Goal: Task Accomplishment & Management: Use online tool/utility

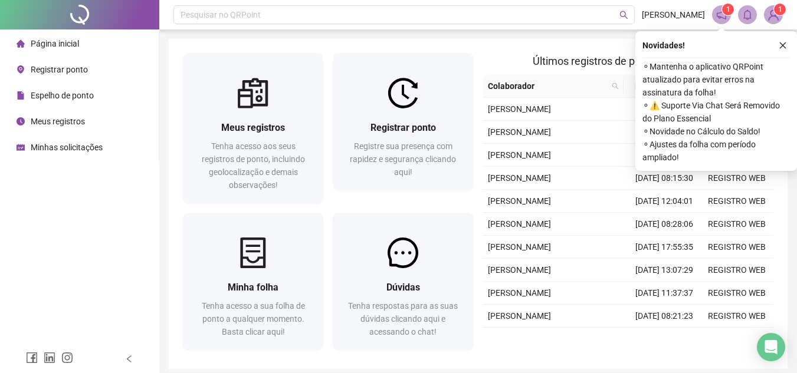
click at [71, 78] on div "Registrar ponto" at bounding box center [52, 70] width 71 height 24
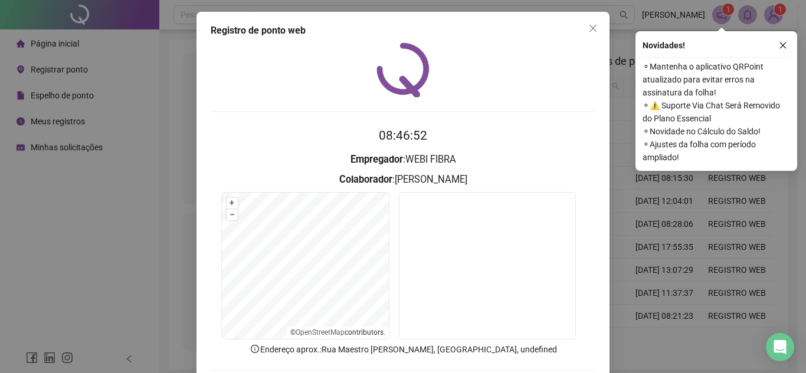
scroll to position [59, 0]
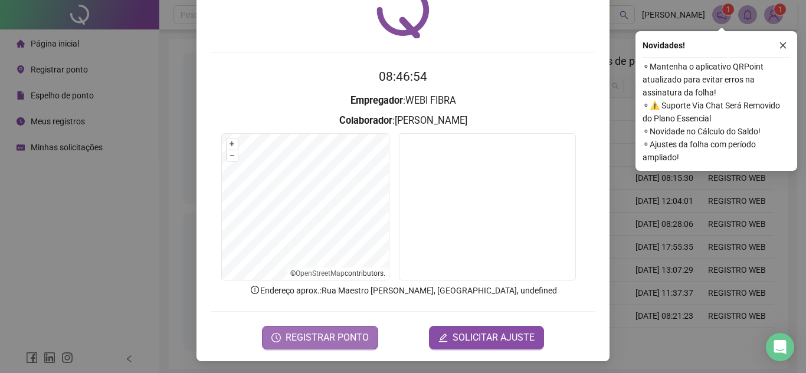
click at [330, 332] on span "REGISTRAR PONTO" at bounding box center [327, 338] width 83 height 14
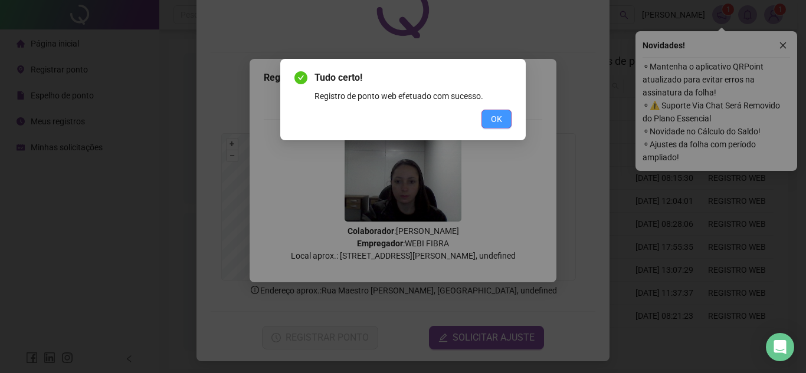
click at [502, 119] on button "OK" at bounding box center [496, 119] width 30 height 19
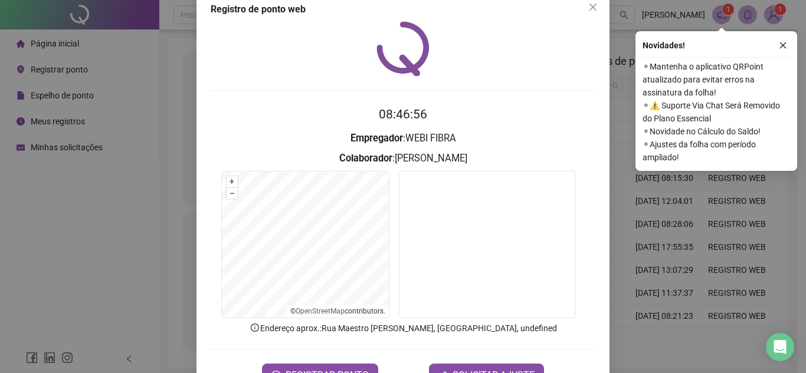
scroll to position [0, 0]
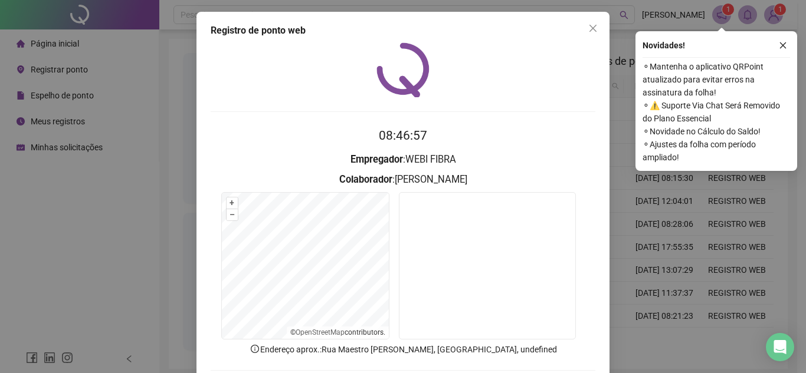
click at [592, 30] on icon "close" at bounding box center [592, 28] width 9 height 9
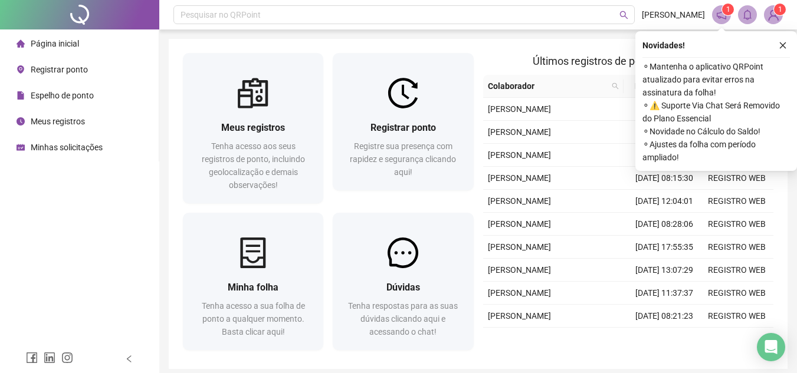
click at [57, 128] on div "Meus registros" at bounding box center [51, 122] width 68 height 24
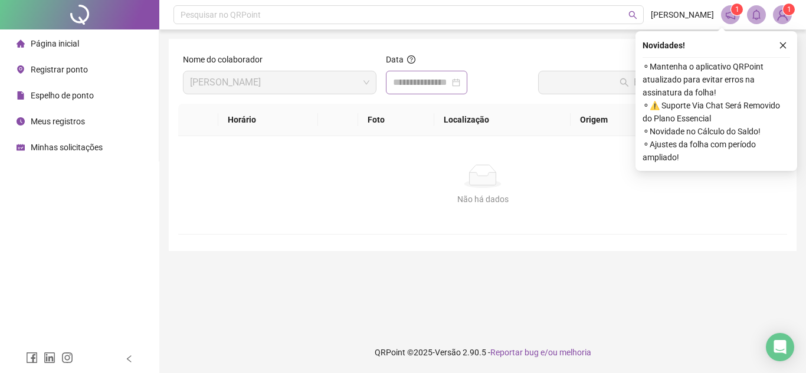
click at [460, 80] on div at bounding box center [426, 83] width 67 height 14
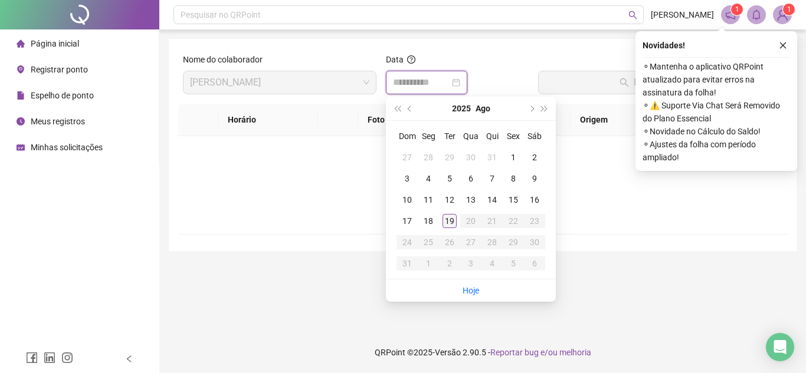
type input "**********"
click at [444, 222] on div "19" at bounding box center [450, 221] width 14 height 14
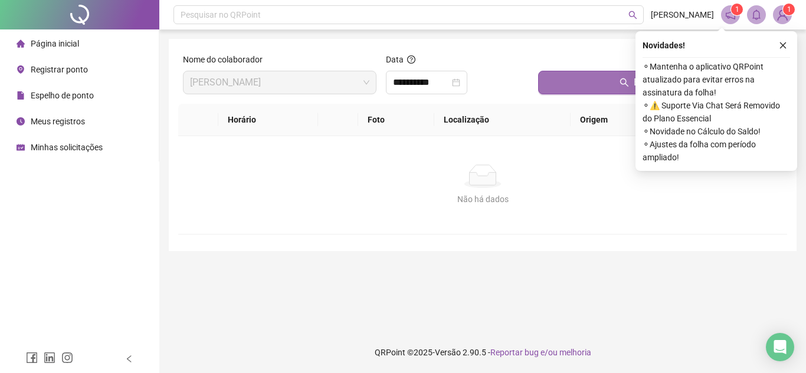
click at [622, 80] on icon "search" at bounding box center [624, 82] width 9 height 9
